Goal: Task Accomplishment & Management: Manage account settings

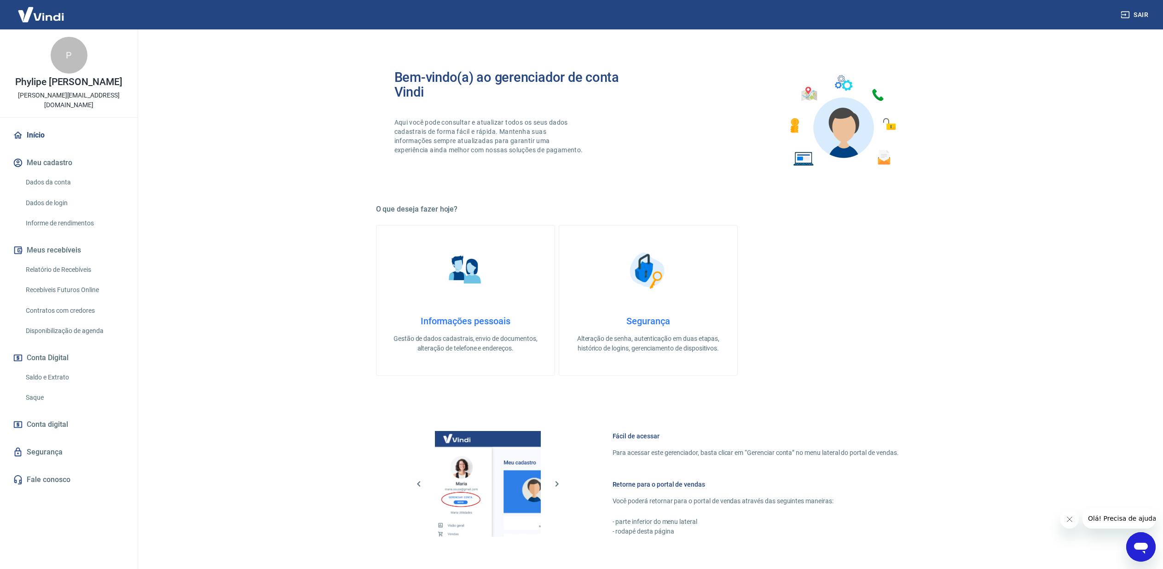
scroll to position [148, 0]
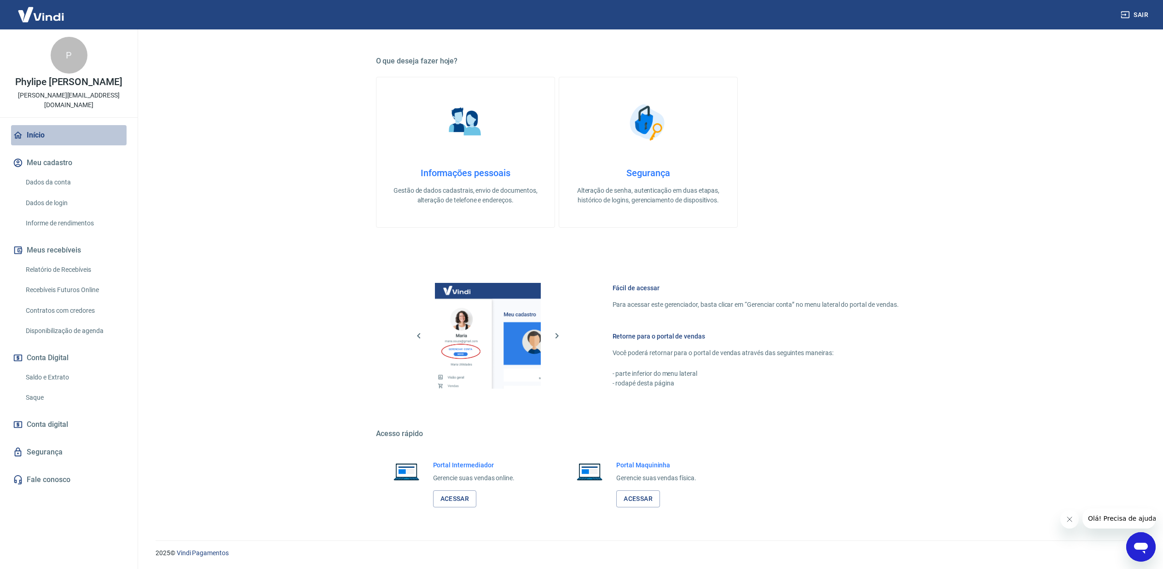
click at [48, 132] on link "Início" at bounding box center [68, 135] width 115 height 20
click at [461, 499] on link "Acessar" at bounding box center [455, 498] width 44 height 17
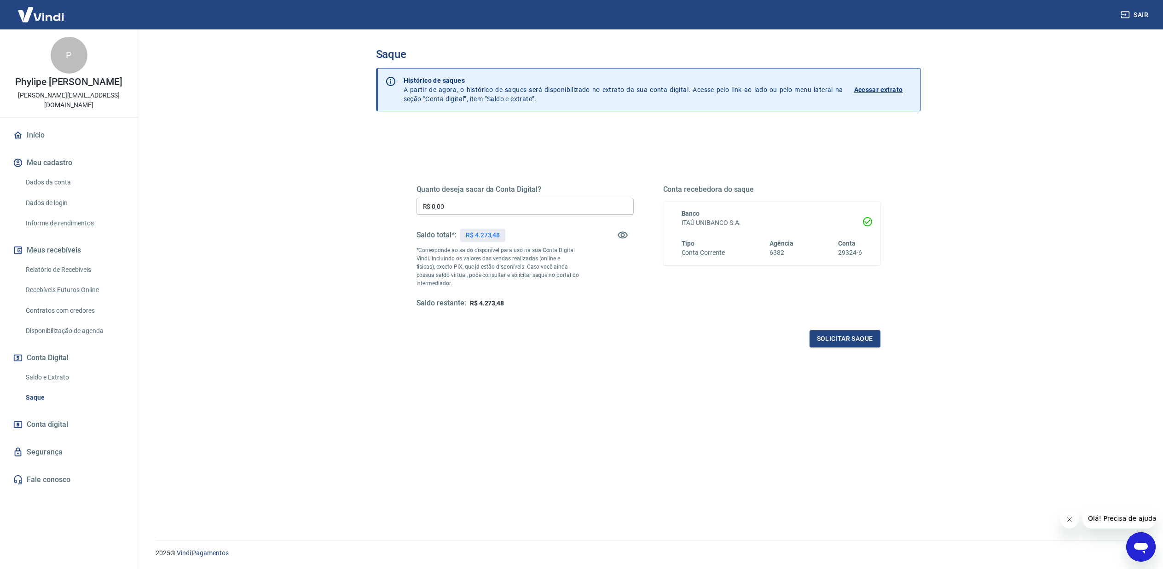
click at [474, 209] on input "R$ 0,00" at bounding box center [524, 206] width 217 height 17
type input "R$ 4.273,48"
click at [857, 340] on button "Solicitar saque" at bounding box center [844, 338] width 71 height 17
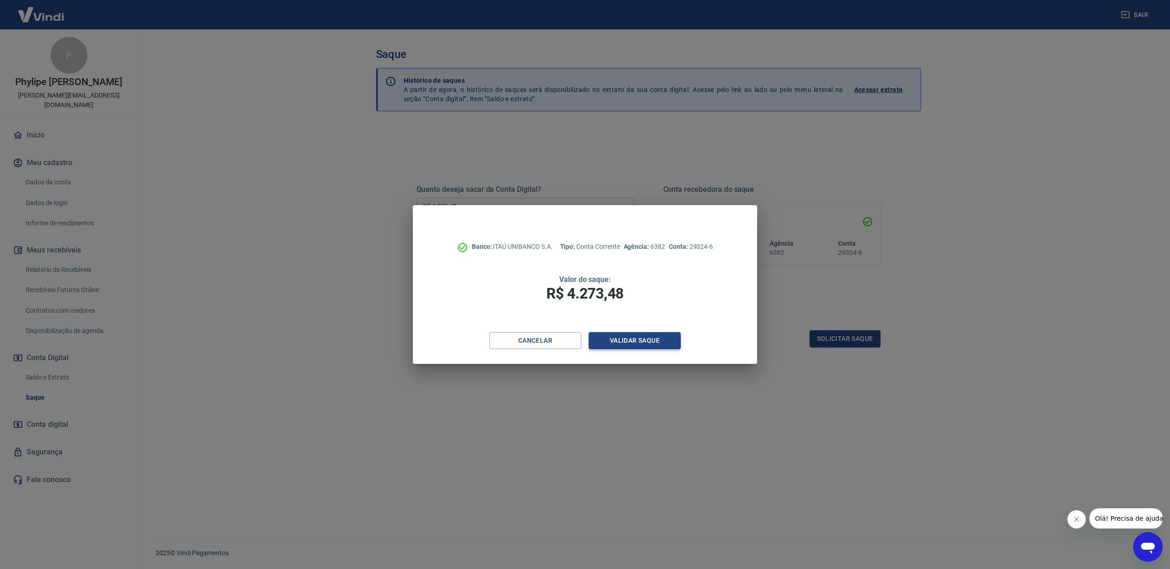
click at [649, 342] on button "Validar saque" at bounding box center [634, 340] width 92 height 17
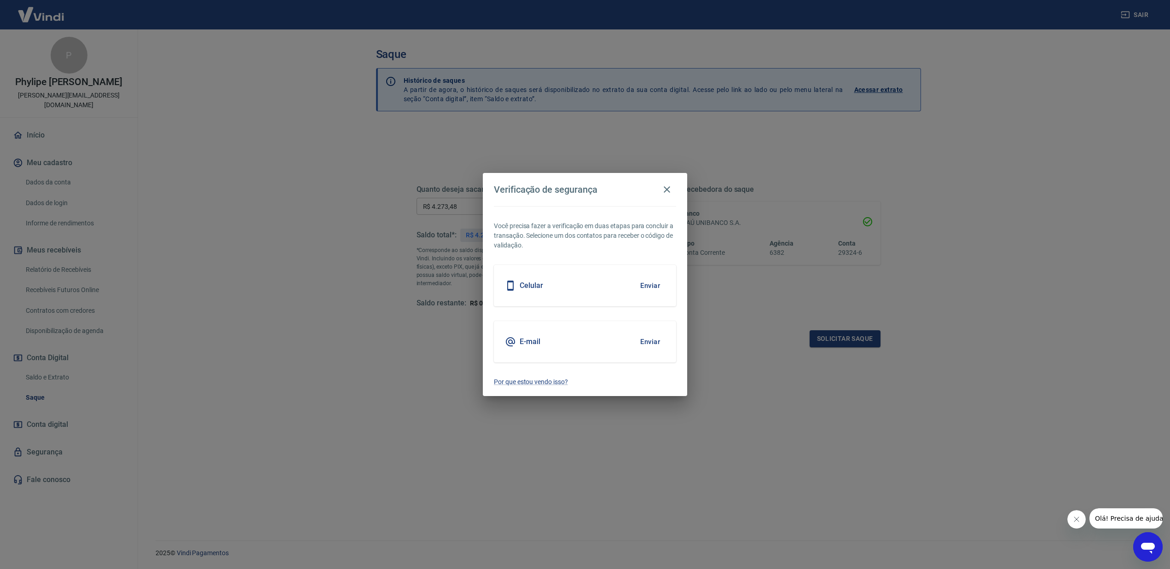
click at [652, 286] on button "Enviar" at bounding box center [650, 285] width 30 height 19
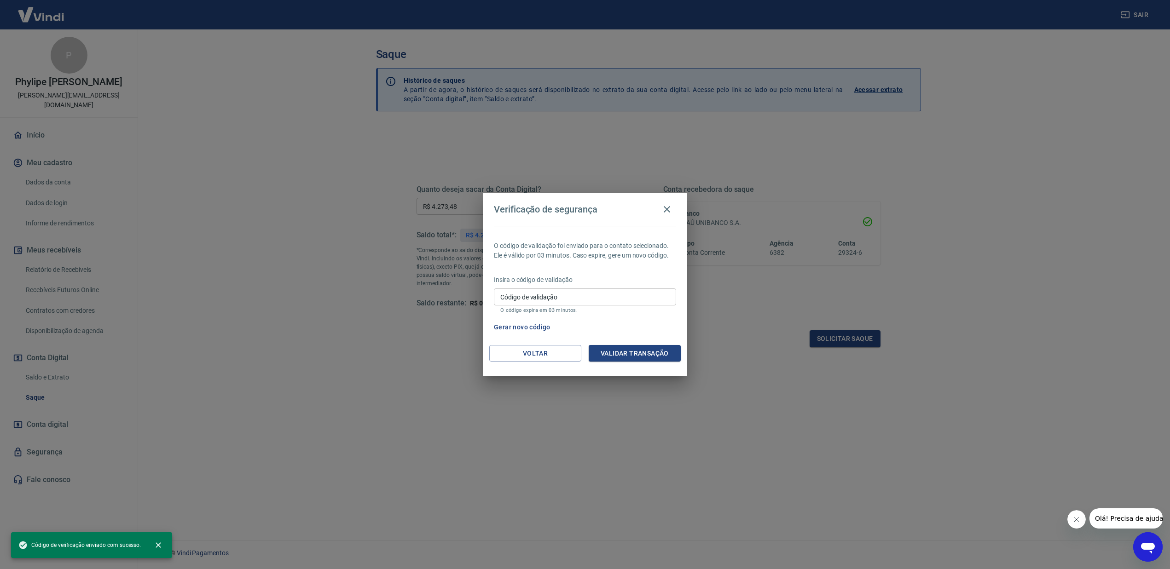
click at [599, 301] on input "Código de validação" at bounding box center [585, 296] width 182 height 17
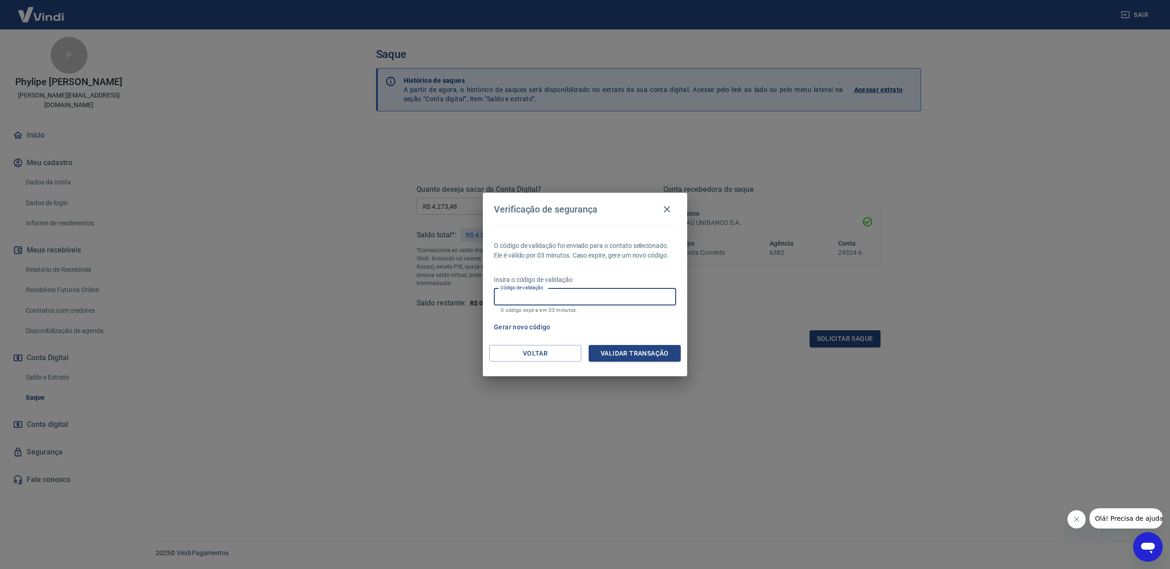
click at [600, 270] on div "O código de validação foi enviado para o contato selecionado. Ele é válido por …" at bounding box center [585, 285] width 204 height 119
click at [524, 325] on button "Gerar novo código" at bounding box center [522, 327] width 64 height 17
click at [541, 353] on button "Voltar" at bounding box center [535, 353] width 92 height 17
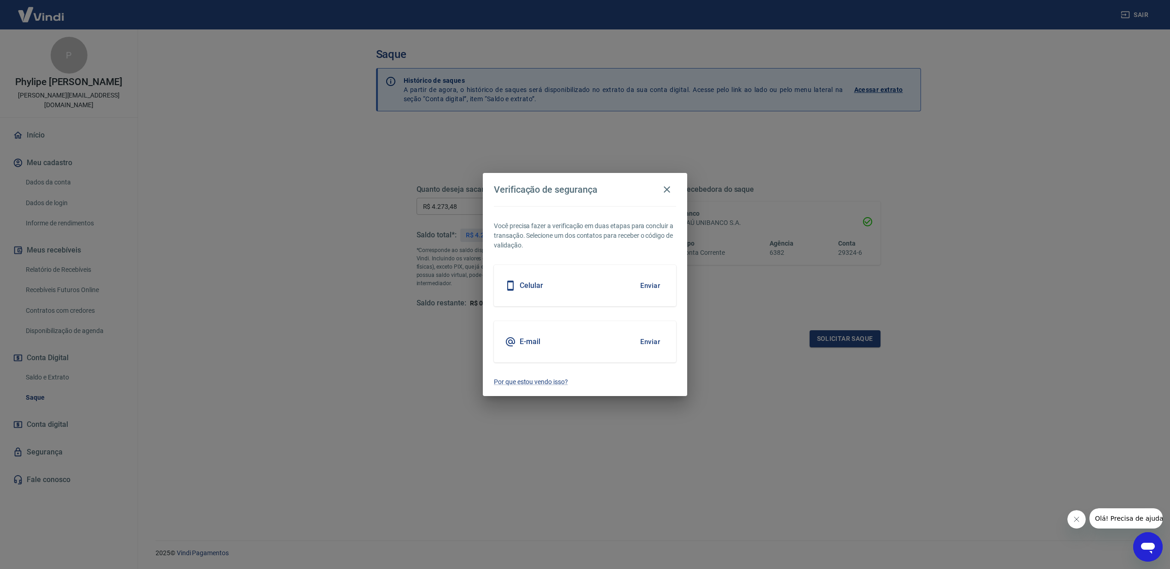
click at [648, 288] on button "Enviar" at bounding box center [650, 285] width 30 height 19
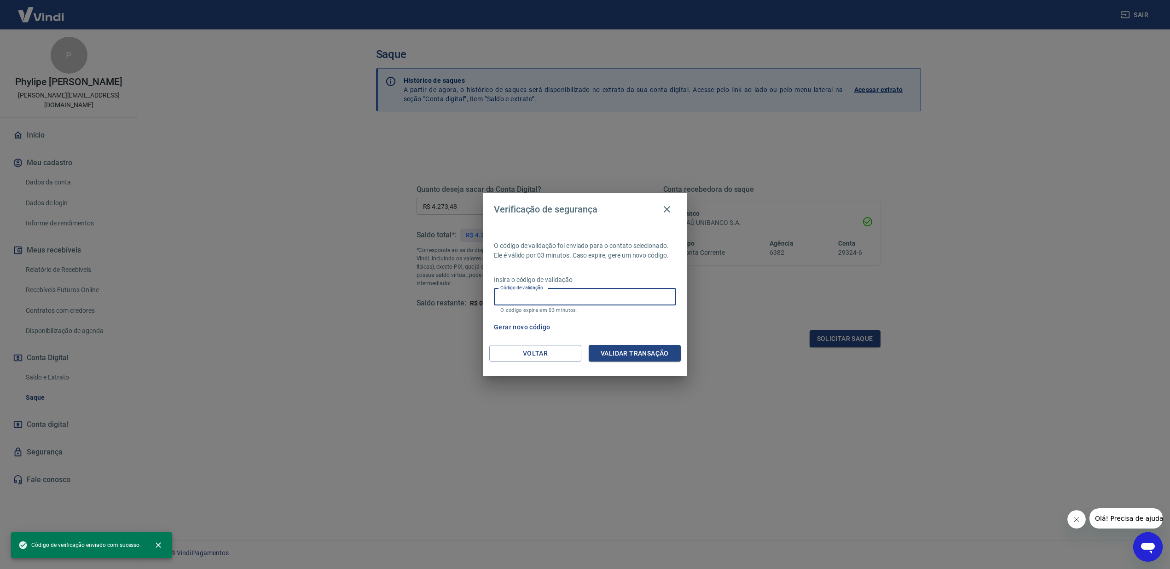
click at [568, 303] on input "Código de validação" at bounding box center [585, 296] width 182 height 17
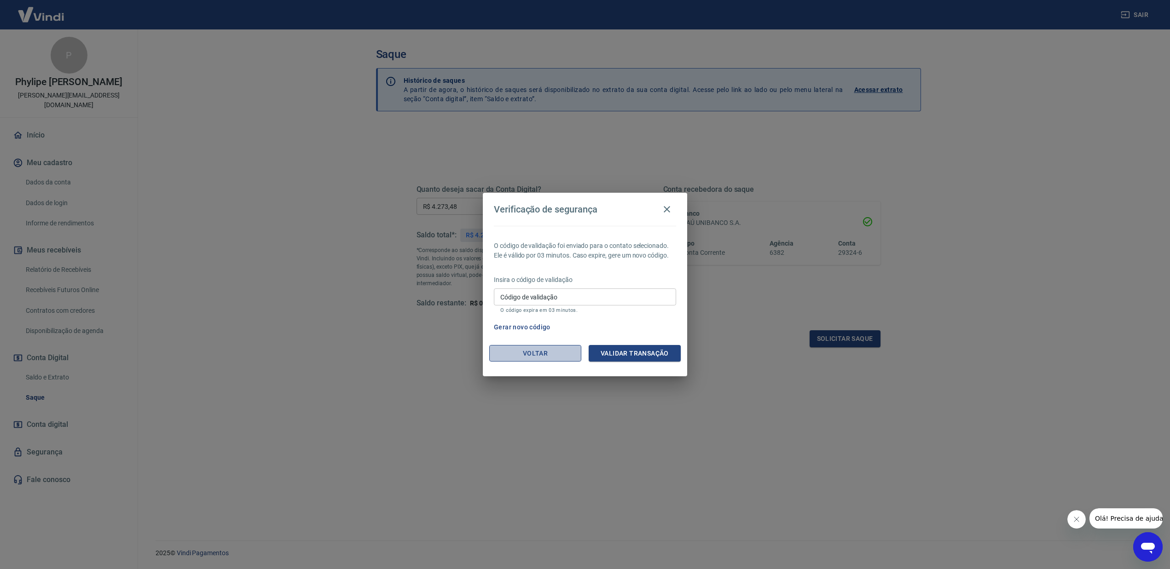
click at [525, 357] on button "Voltar" at bounding box center [535, 353] width 92 height 17
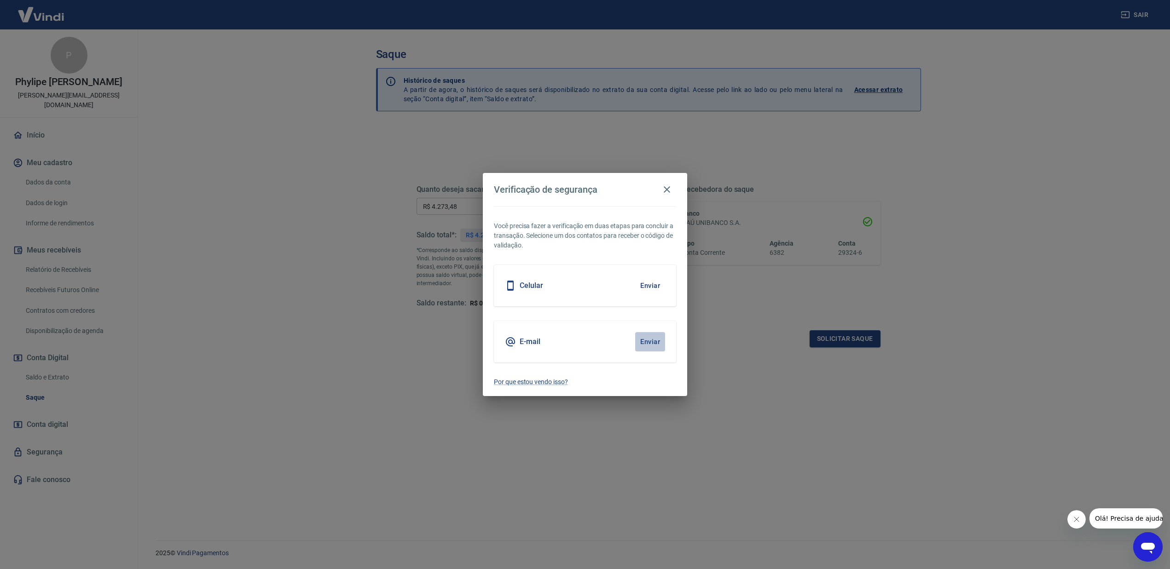
click at [653, 346] on button "Enviar" at bounding box center [650, 341] width 30 height 19
